Goal: Check status

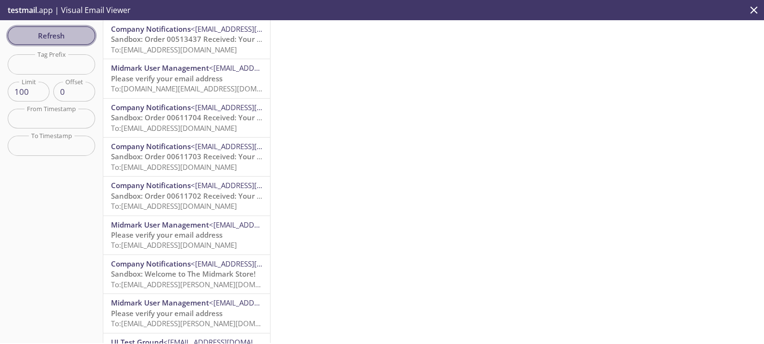
click at [81, 38] on span "Refresh" at bounding box center [51, 35] width 72 height 12
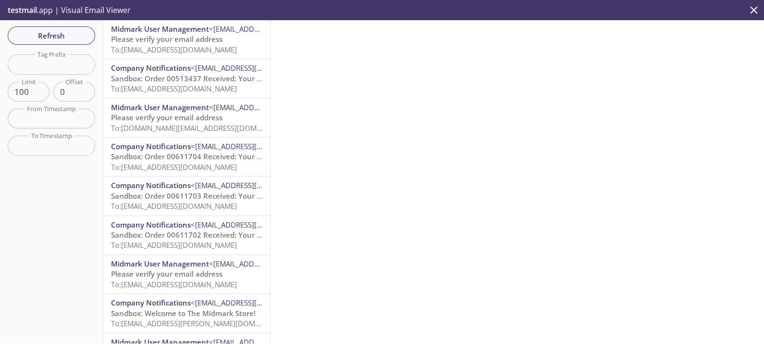
click at [204, 41] on span "Please verify your email address" at bounding box center [167, 39] width 112 height 10
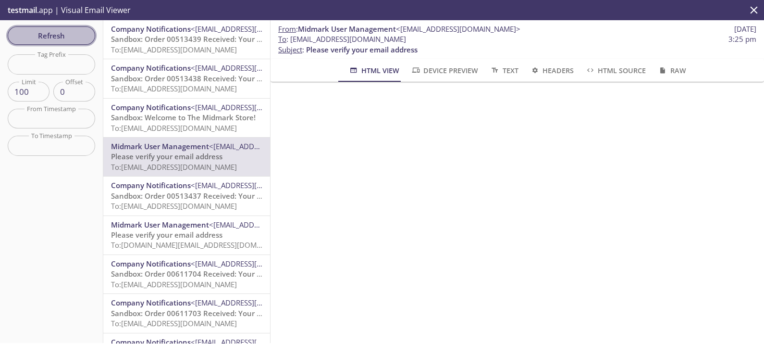
click at [70, 31] on span "Refresh" at bounding box center [51, 35] width 72 height 12
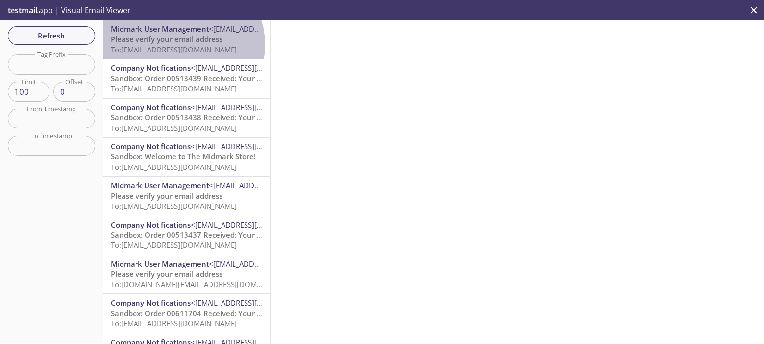
click at [180, 45] on span "To: [EMAIL_ADDRESS][DOMAIN_NAME]" at bounding box center [174, 50] width 126 height 10
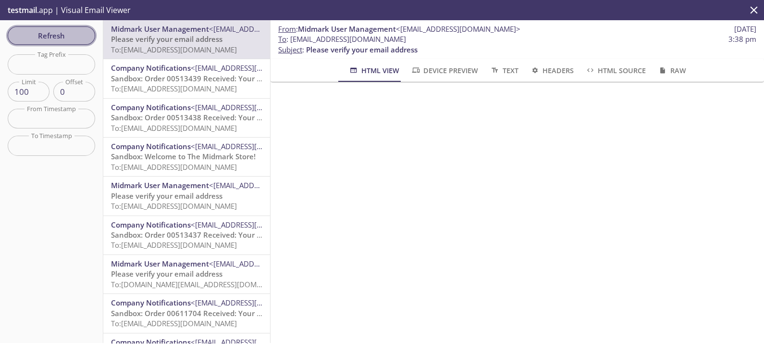
click at [74, 29] on span "Refresh" at bounding box center [51, 35] width 72 height 12
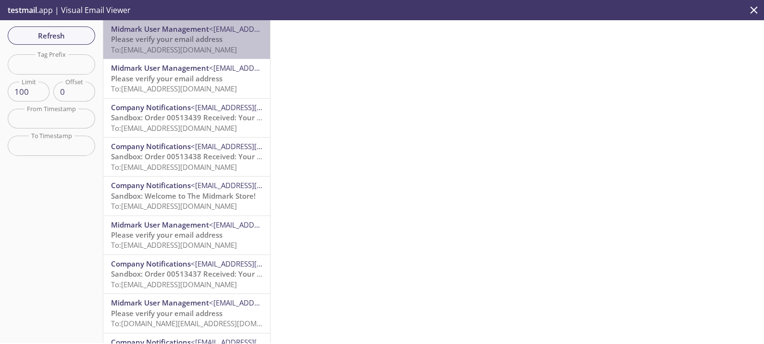
click at [204, 38] on span "Please verify your email address" at bounding box center [167, 39] width 112 height 10
